Goal: Task Accomplishment & Management: Manage account settings

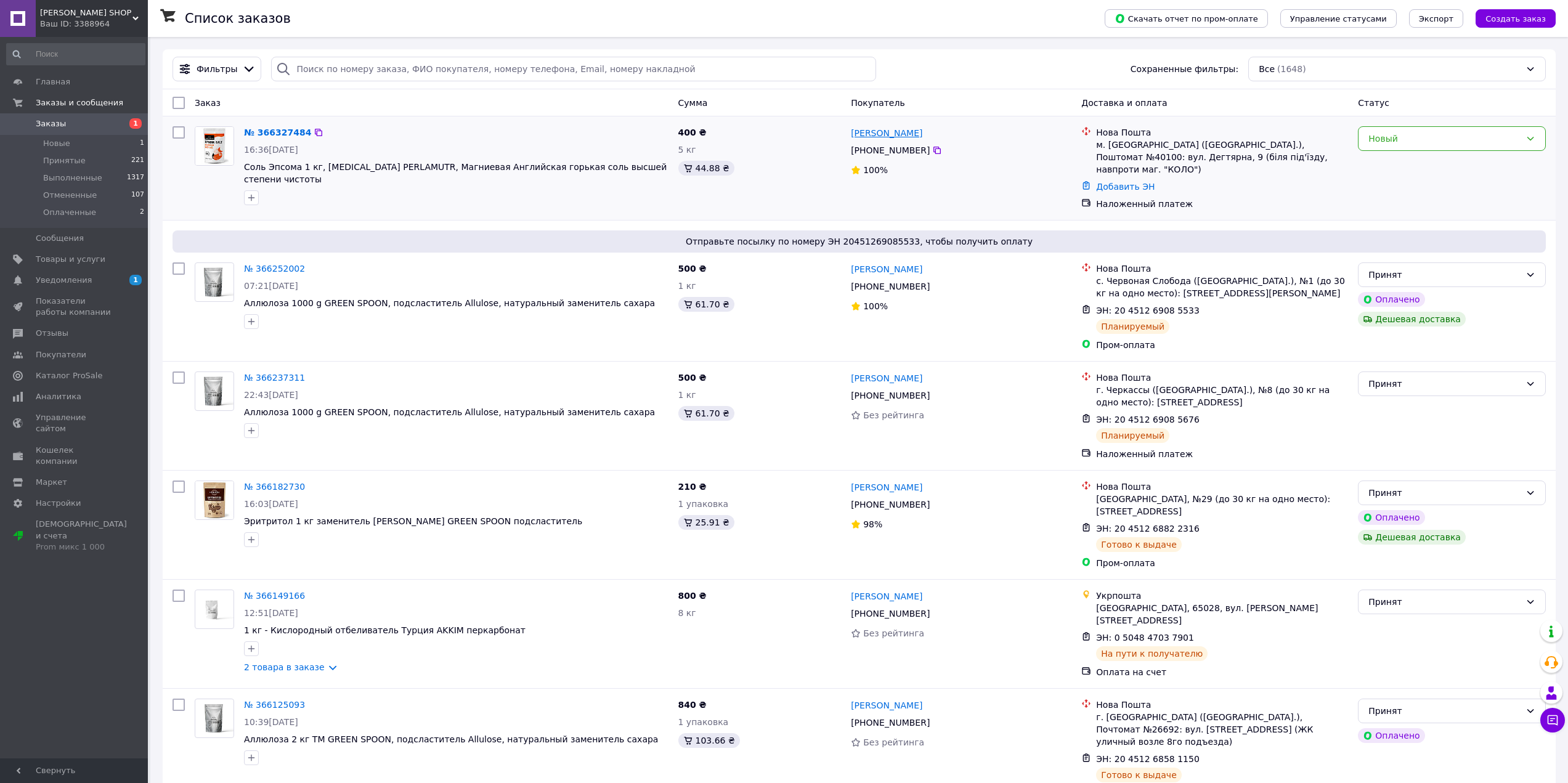
click at [863, 129] on link "Юрий Бабич" at bounding box center [887, 134] width 72 height 13
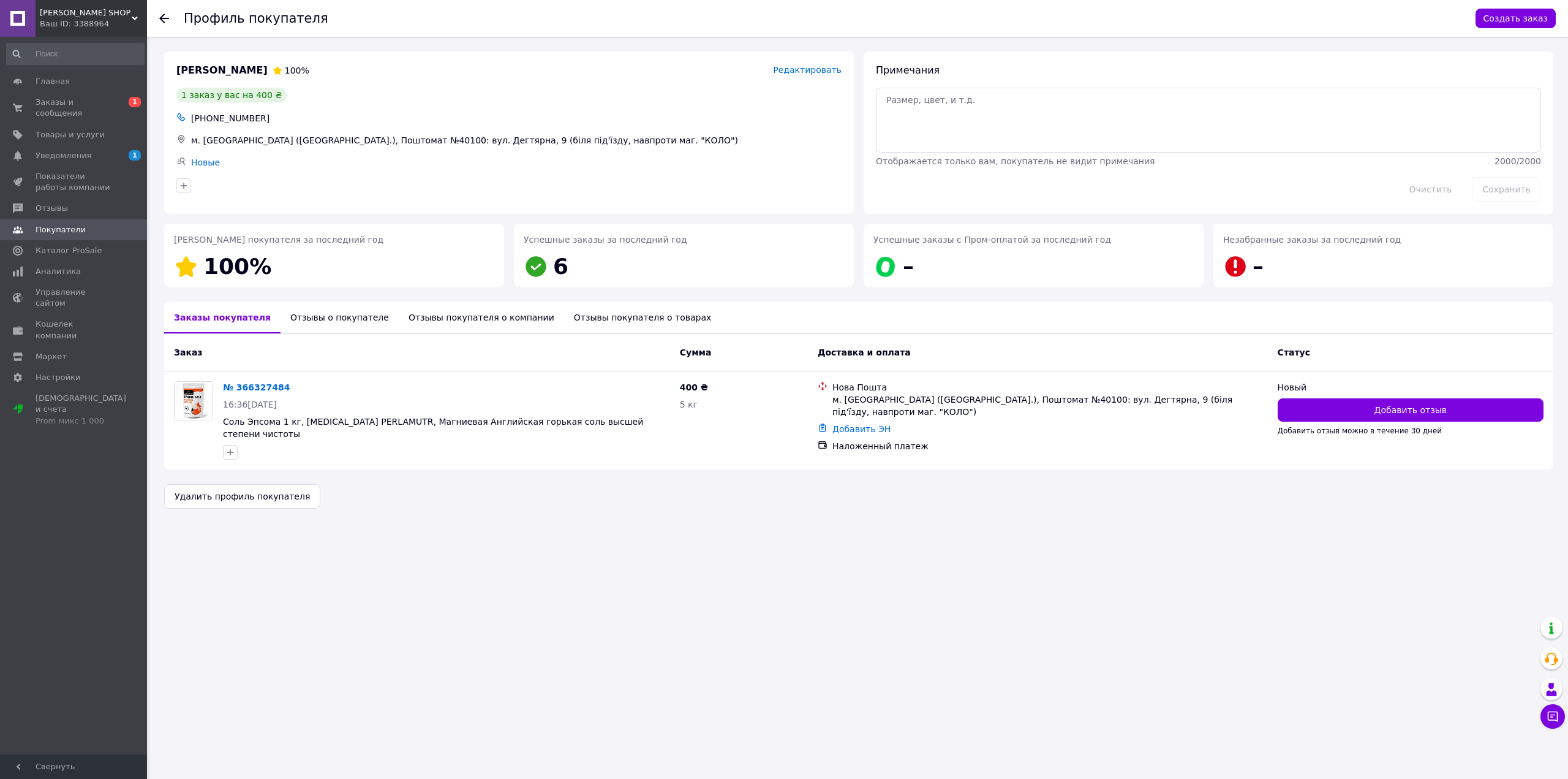
click at [331, 324] on div "Отзывы о покупателе" at bounding box center [340, 317] width 118 height 32
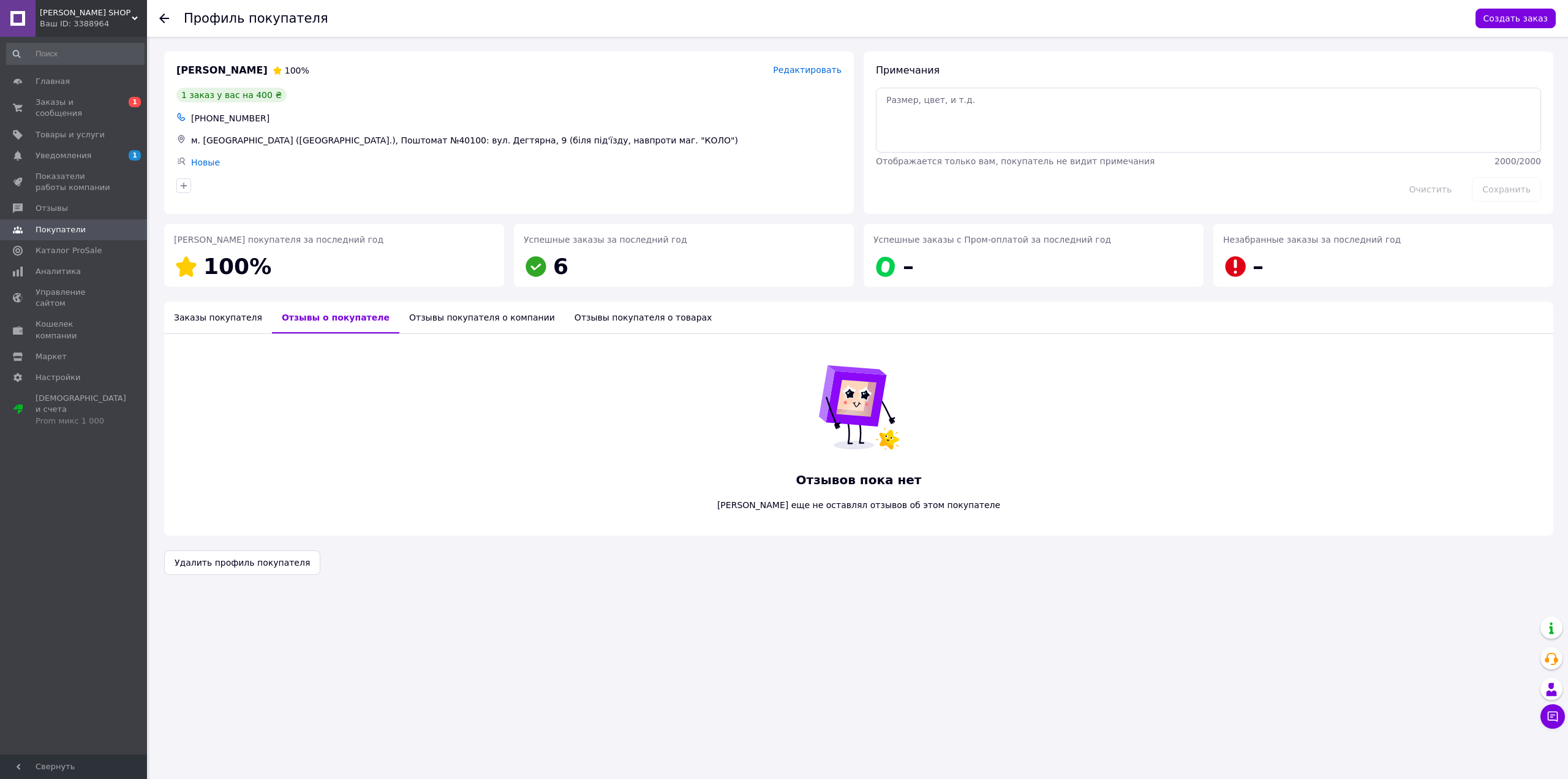
click at [417, 323] on div "Отзывы покупателя о компании" at bounding box center [481, 317] width 165 height 32
drag, startPoint x: 555, startPoint y: 312, endPoint x: 502, endPoint y: 311, distance: 53.0
click at [568, 312] on div "Отзывы покупателя о товарах" at bounding box center [647, 317] width 157 height 32
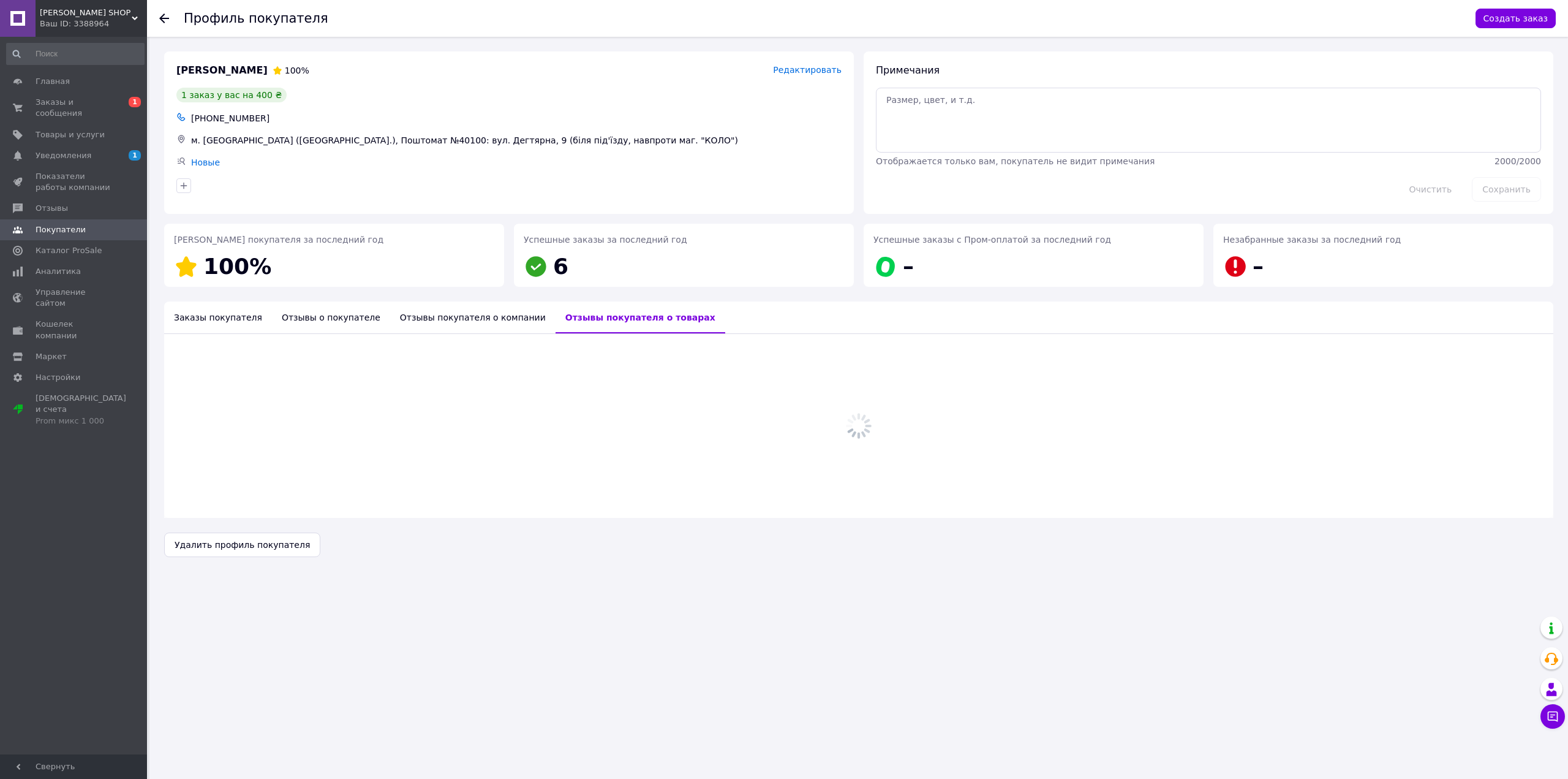
click at [208, 319] on div "Заказы покупателя" at bounding box center [218, 317] width 107 height 32
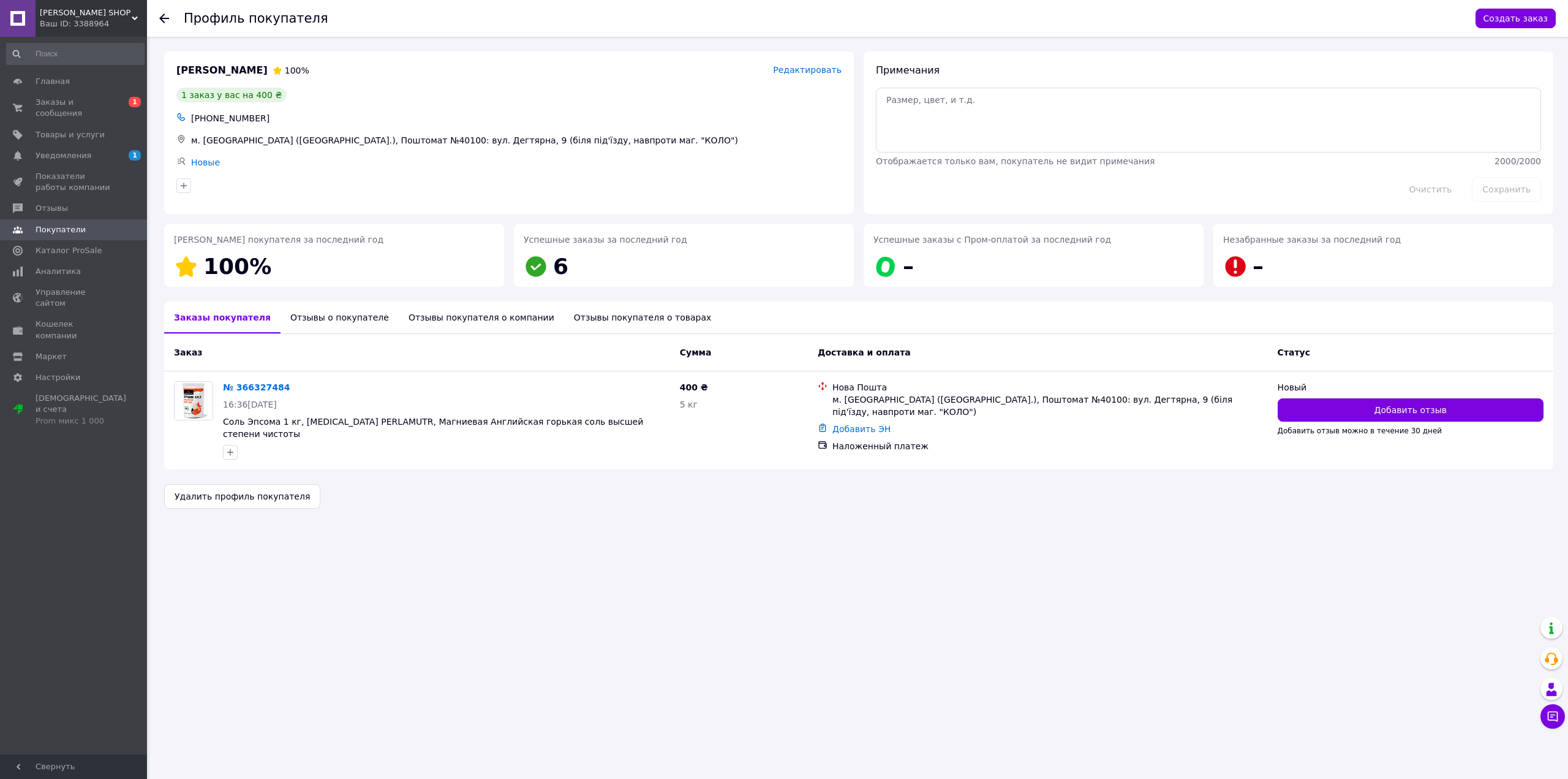
click at [229, 121] on div "+380999458702" at bounding box center [517, 117] width 656 height 17
copy div "380999458702"
click at [93, 99] on span "Заказы и сообщения" at bounding box center [74, 108] width 78 height 22
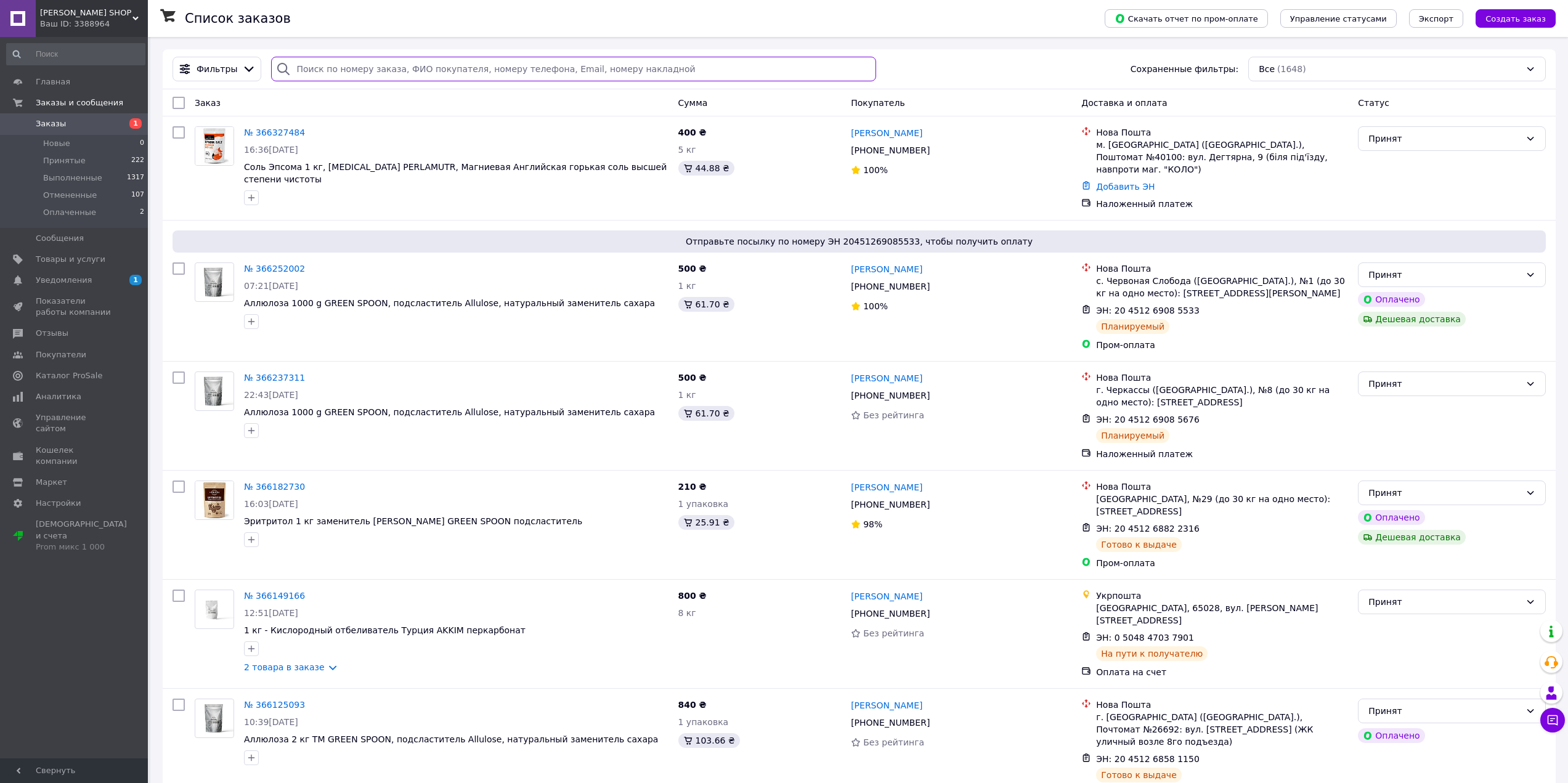
click at [417, 68] on input "search" at bounding box center [573, 68] width 605 height 25
paste input "Бабич"
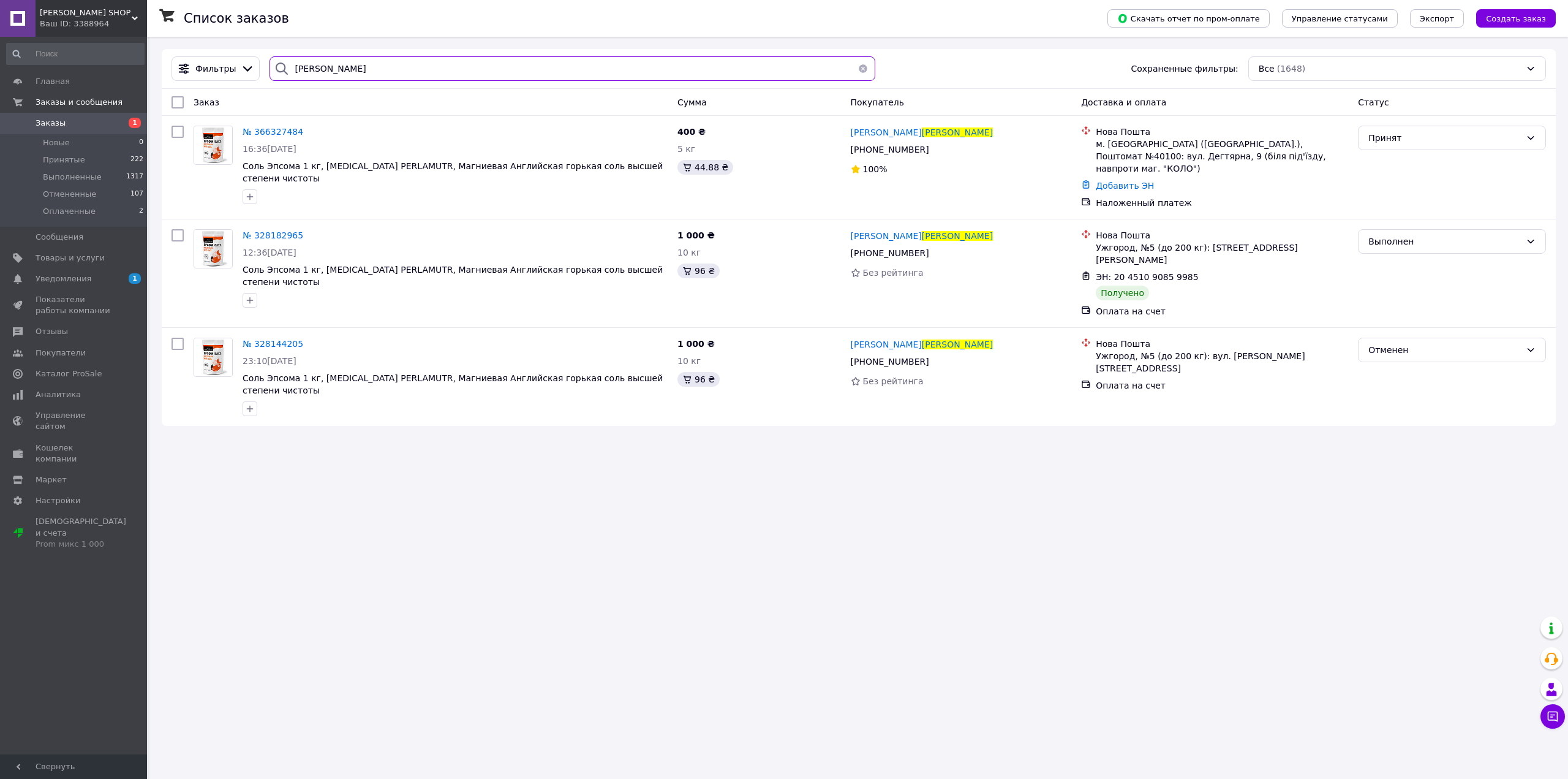
type input "Бабич"
click at [851, 69] on button "button" at bounding box center [863, 68] width 24 height 24
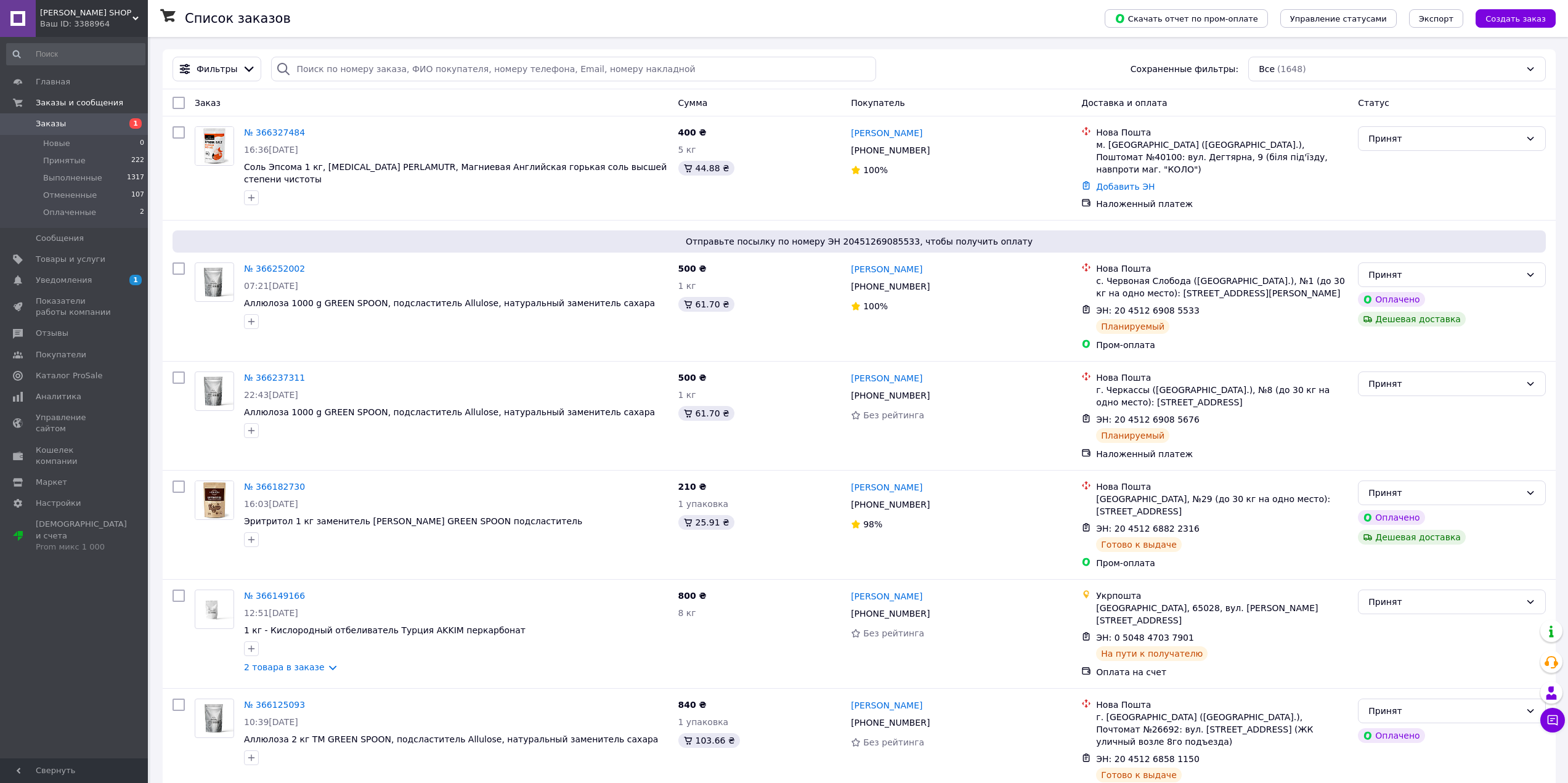
click at [88, 124] on span "Заказы" at bounding box center [74, 124] width 78 height 11
